Goal: Task Accomplishment & Management: Use online tool/utility

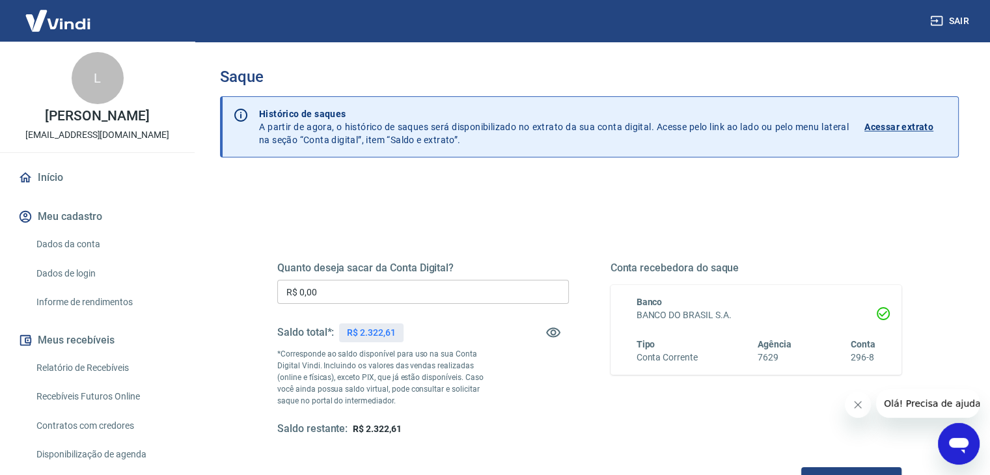
click at [339, 287] on input "R$ 0,00" at bounding box center [423, 292] width 292 height 24
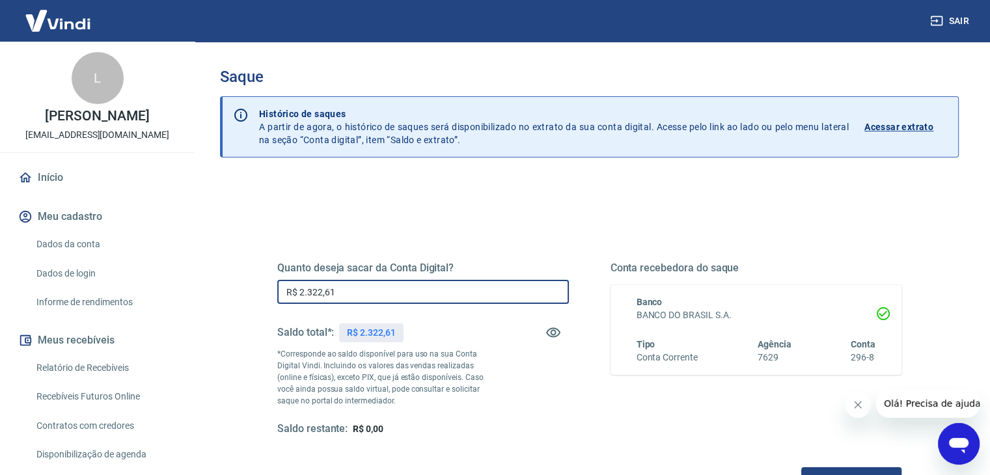
scroll to position [130, 0]
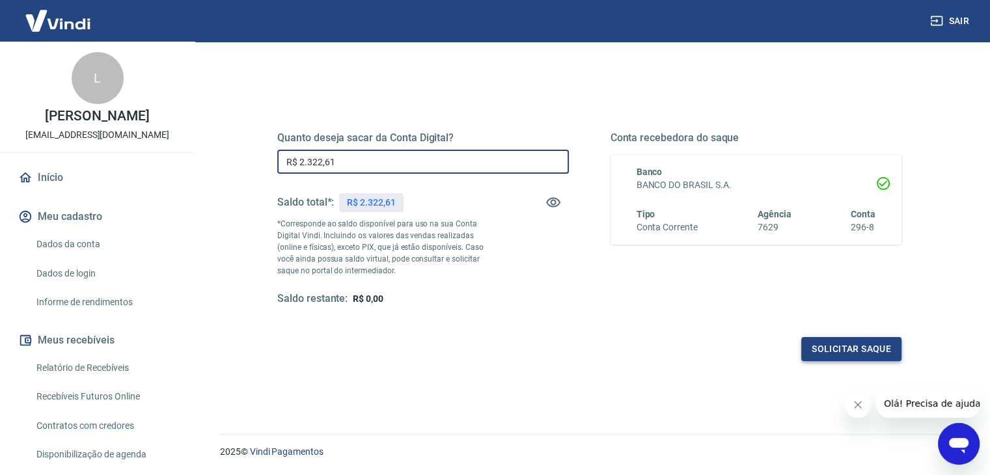
type input "R$ 2.322,61"
click at [849, 352] on button "Solicitar saque" at bounding box center [851, 349] width 100 height 24
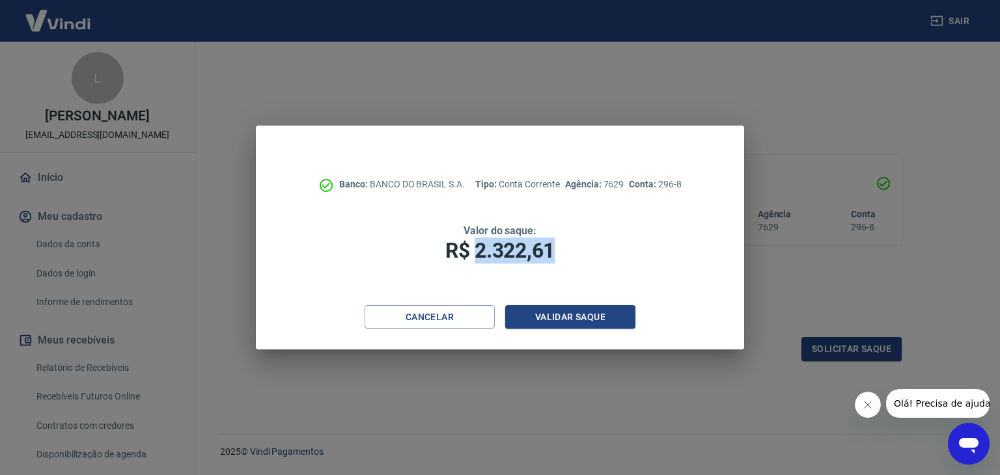
drag, startPoint x: 476, startPoint y: 251, endPoint x: 568, endPoint y: 256, distance: 91.9
click at [568, 256] on h1 "R$ 2.322,61" at bounding box center [500, 251] width 384 height 26
copy span "2.322,61"
click at [568, 318] on button "Validar saque" at bounding box center [570, 317] width 130 height 24
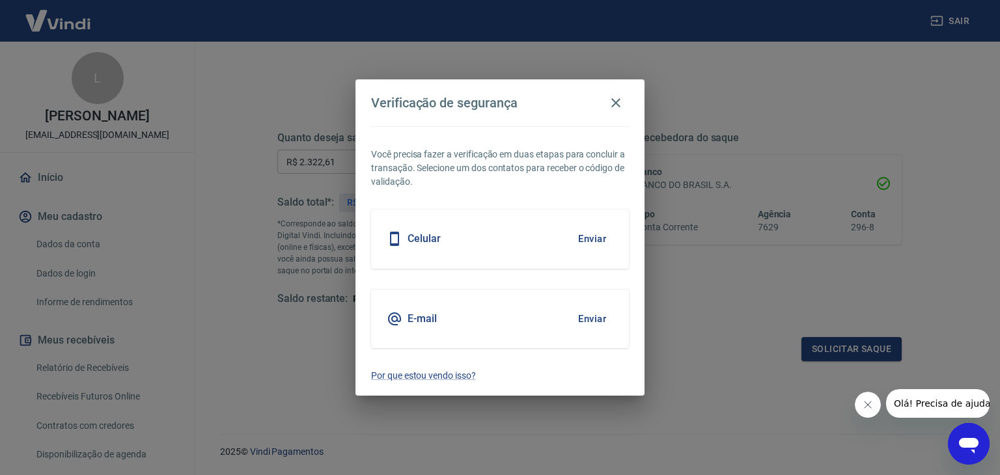
click at [586, 241] on button "Enviar" at bounding box center [592, 238] width 42 height 27
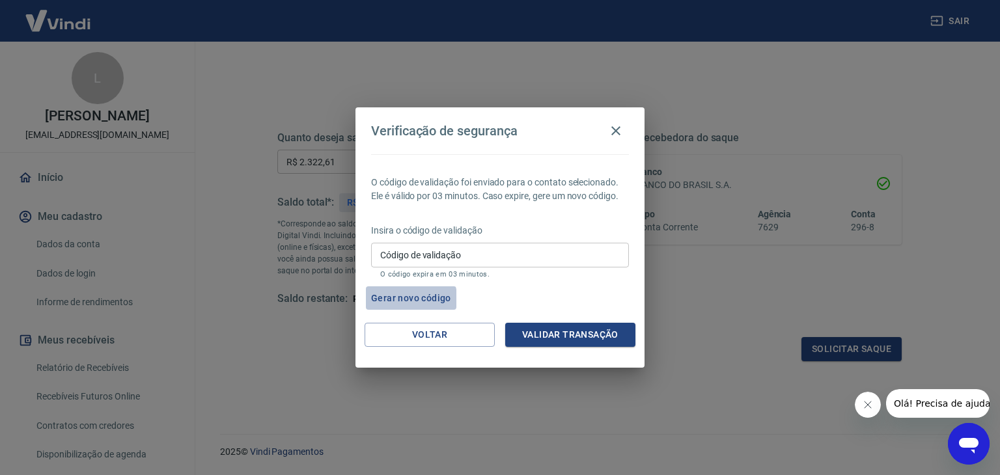
click at [393, 298] on button "Gerar novo código" at bounding box center [411, 298] width 90 height 24
click at [615, 133] on icon "button" at bounding box center [616, 131] width 16 height 16
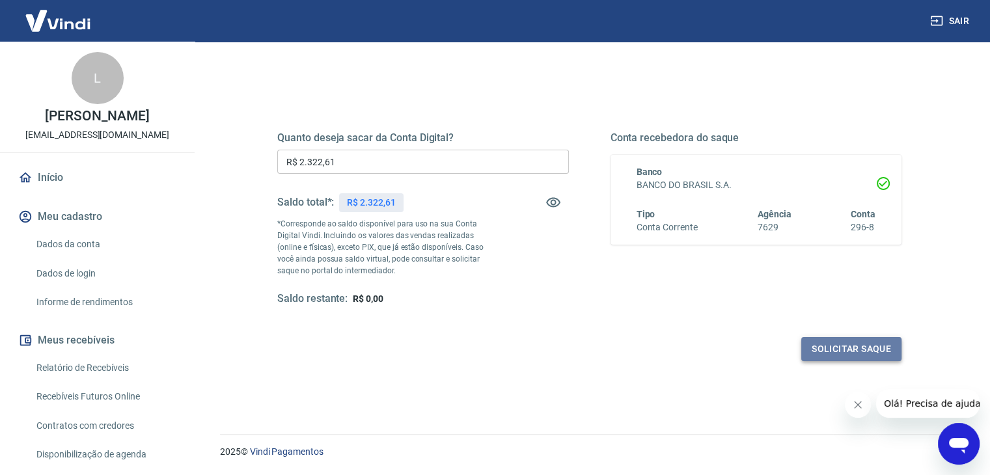
click at [822, 344] on button "Solicitar saque" at bounding box center [851, 349] width 100 height 24
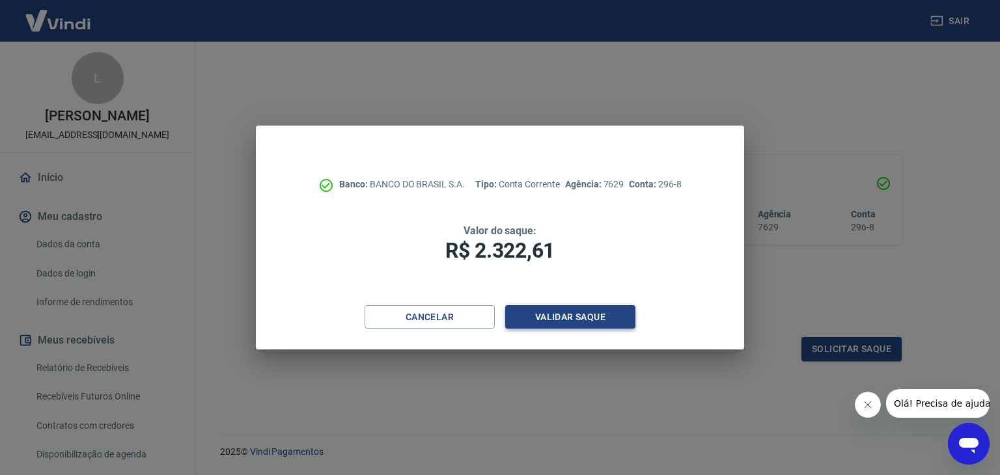
click at [588, 316] on button "Validar saque" at bounding box center [570, 317] width 130 height 24
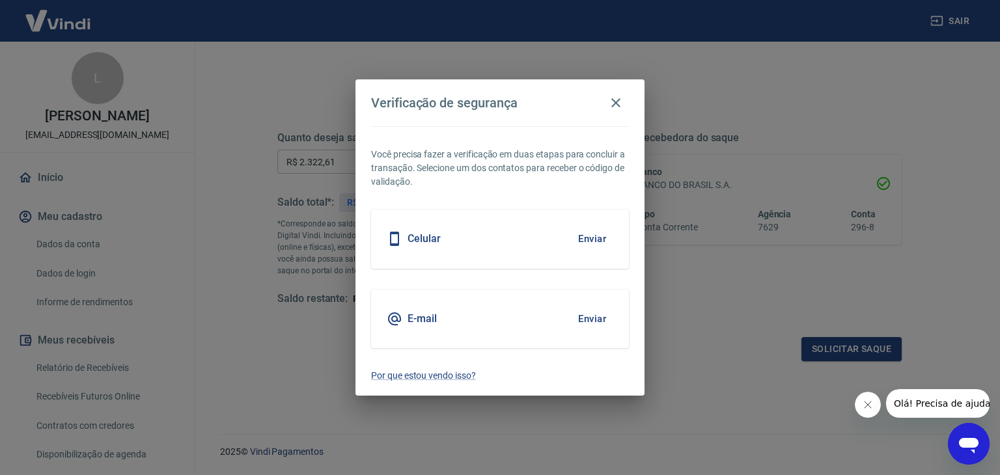
click at [590, 235] on button "Enviar" at bounding box center [592, 238] width 42 height 27
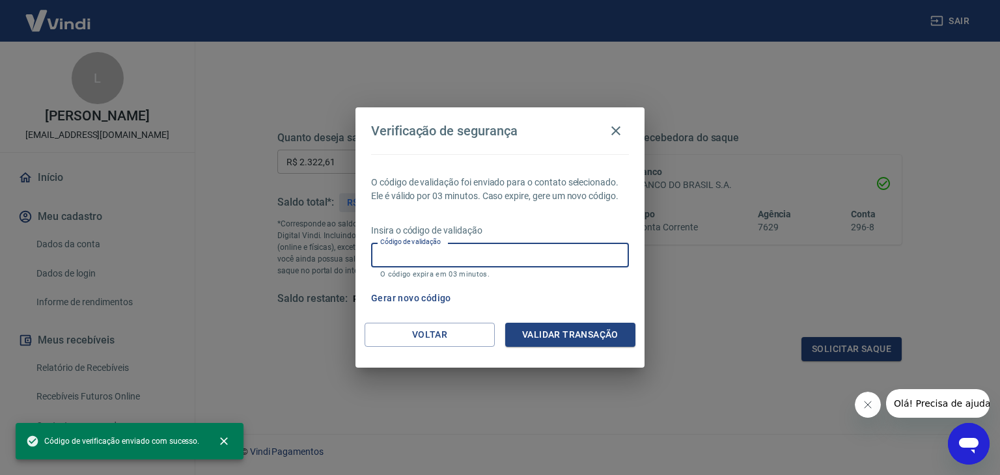
click at [484, 258] on input "Código de validação" at bounding box center [500, 255] width 258 height 24
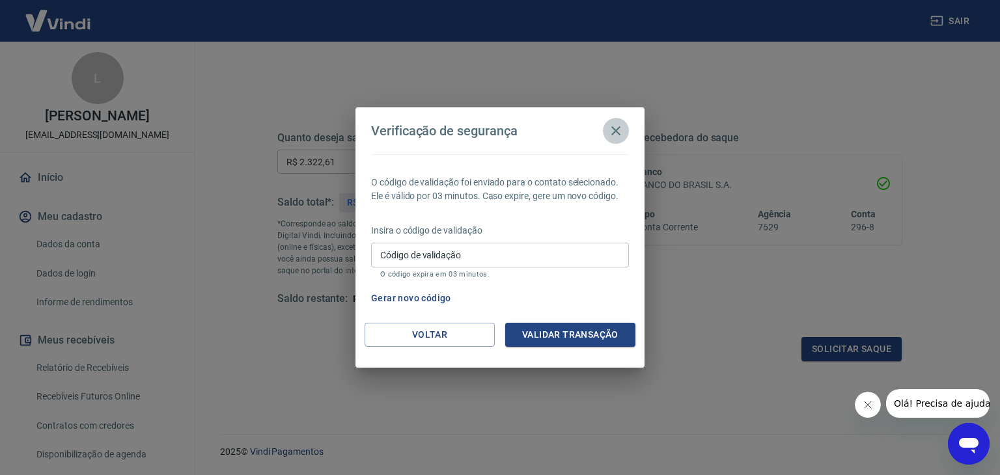
click at [613, 132] on icon "button" at bounding box center [616, 131] width 16 height 16
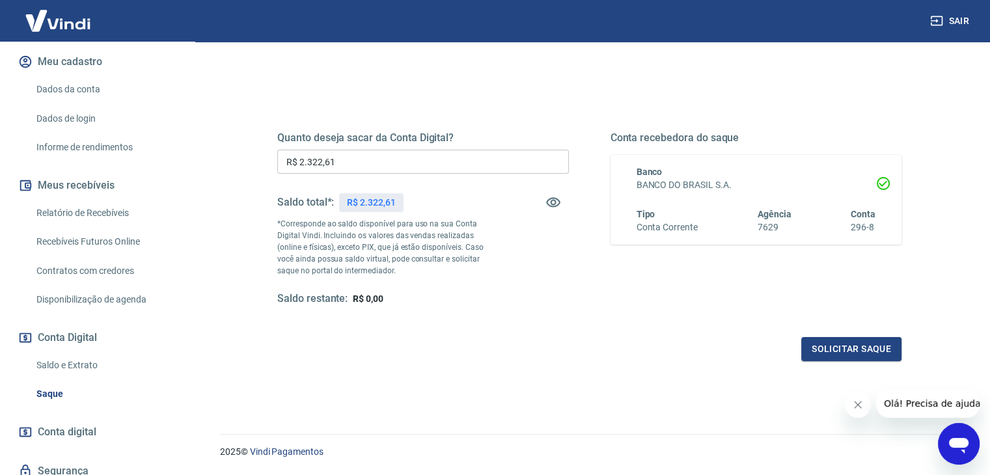
scroll to position [217, 0]
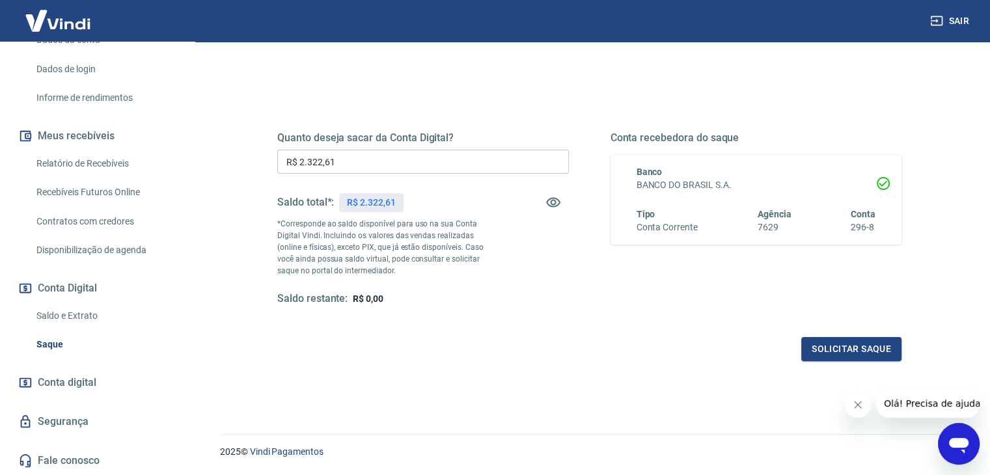
click at [55, 344] on link "Saque" at bounding box center [105, 344] width 148 height 27
click at [76, 312] on link "Saldo e Extrato" at bounding box center [105, 316] width 148 height 27
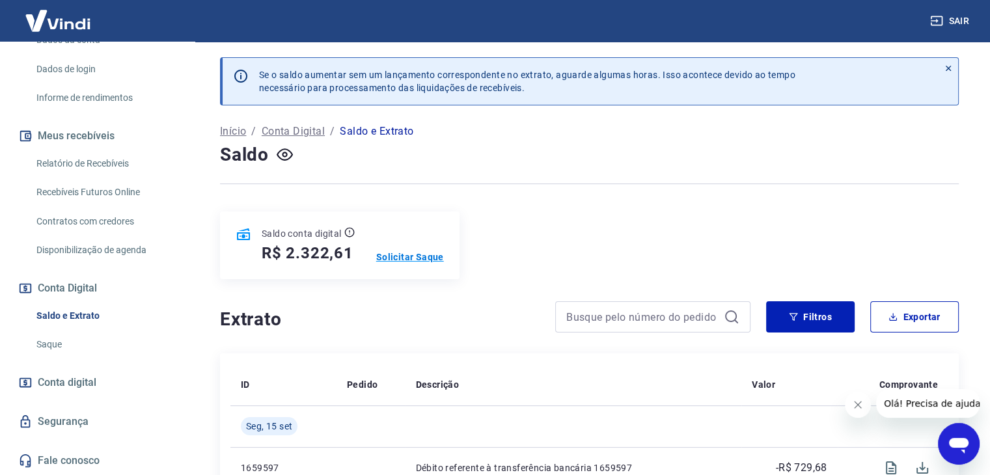
click at [391, 260] on p "Solicitar Saque" at bounding box center [410, 257] width 68 height 13
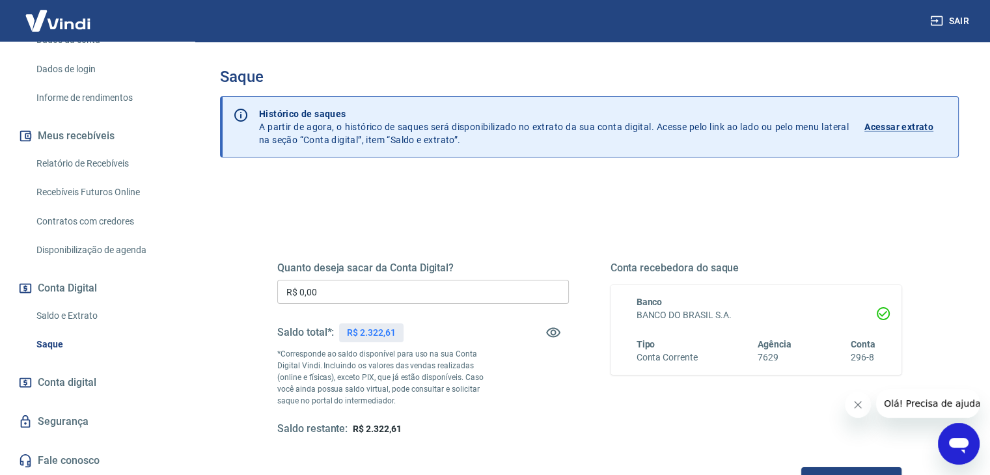
click at [381, 285] on input "R$ 0,00" at bounding box center [423, 292] width 292 height 24
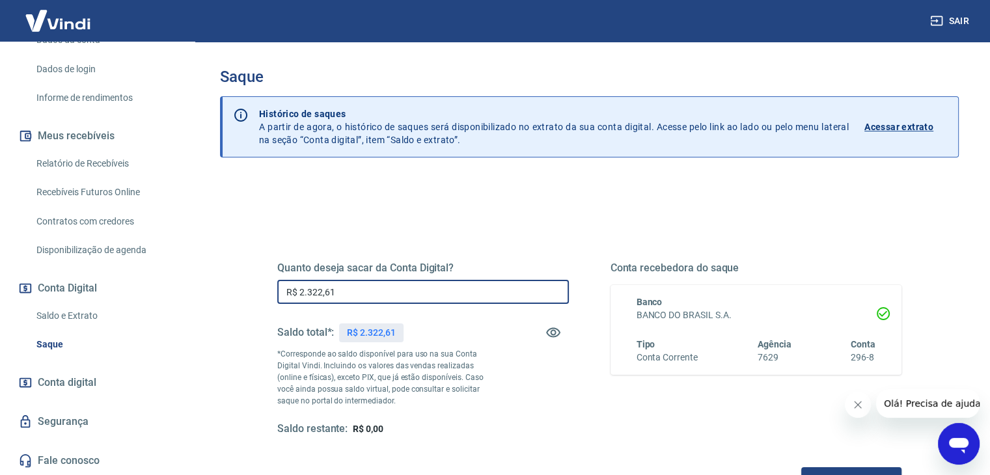
type input "R$ 2.322,61"
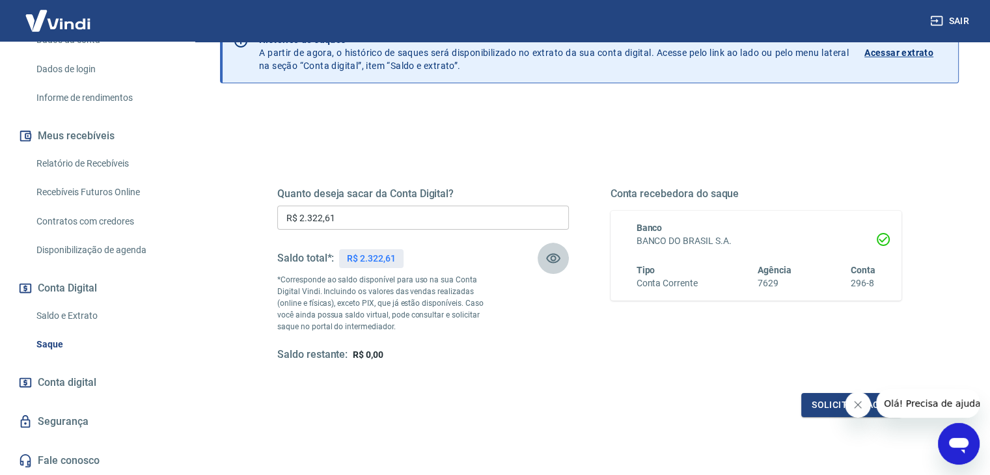
scroll to position [130, 0]
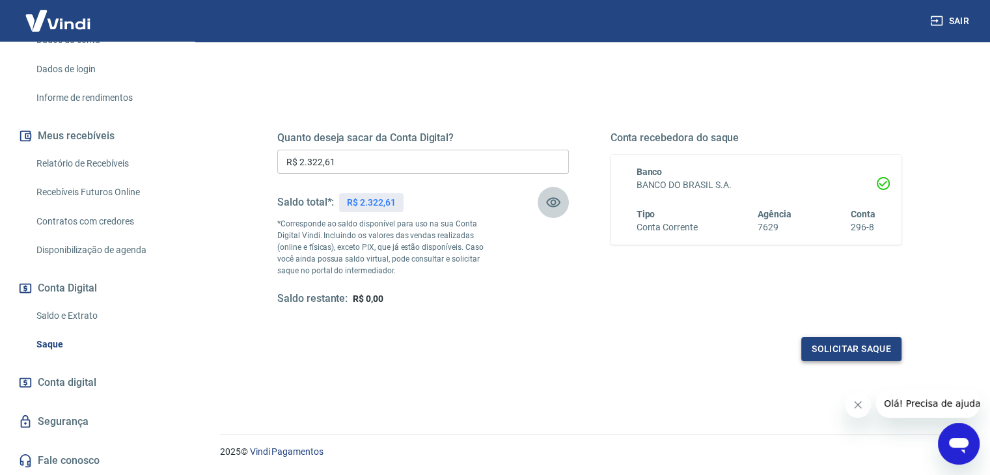
click at [836, 346] on button "Solicitar saque" at bounding box center [851, 349] width 100 height 24
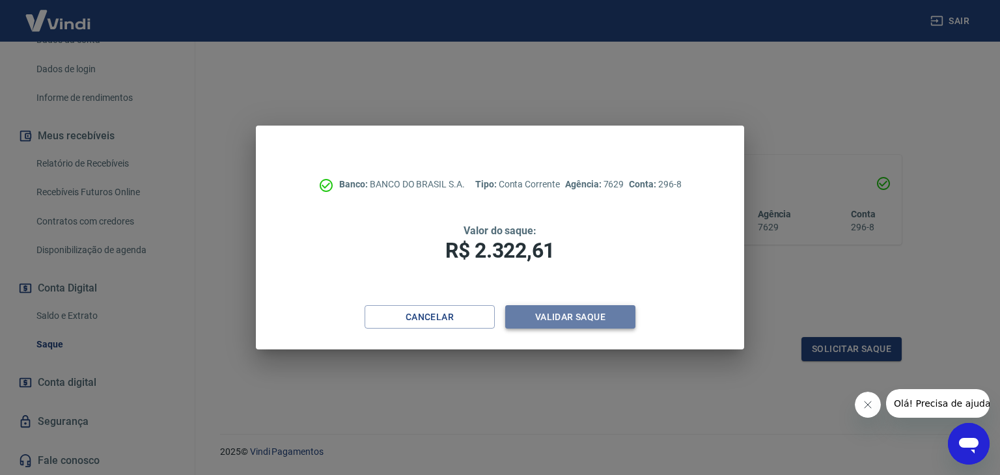
click at [602, 324] on button "Validar saque" at bounding box center [570, 317] width 130 height 24
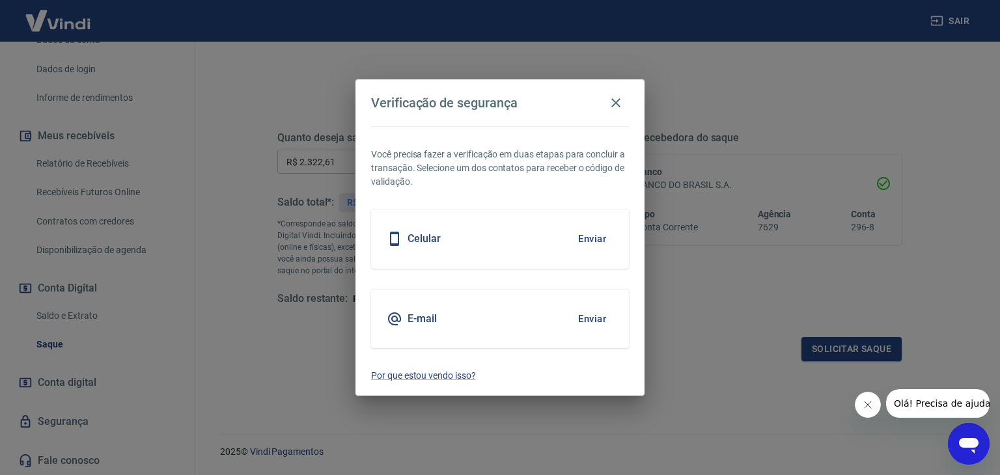
click at [591, 239] on button "Enviar" at bounding box center [592, 238] width 42 height 27
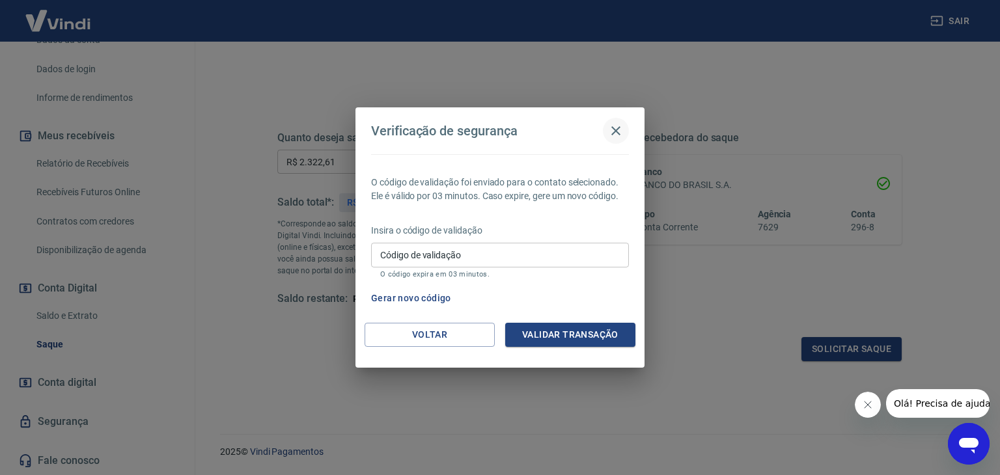
click at [612, 131] on icon "button" at bounding box center [616, 131] width 16 height 16
